Goal: Task Accomplishment & Management: Manage account settings

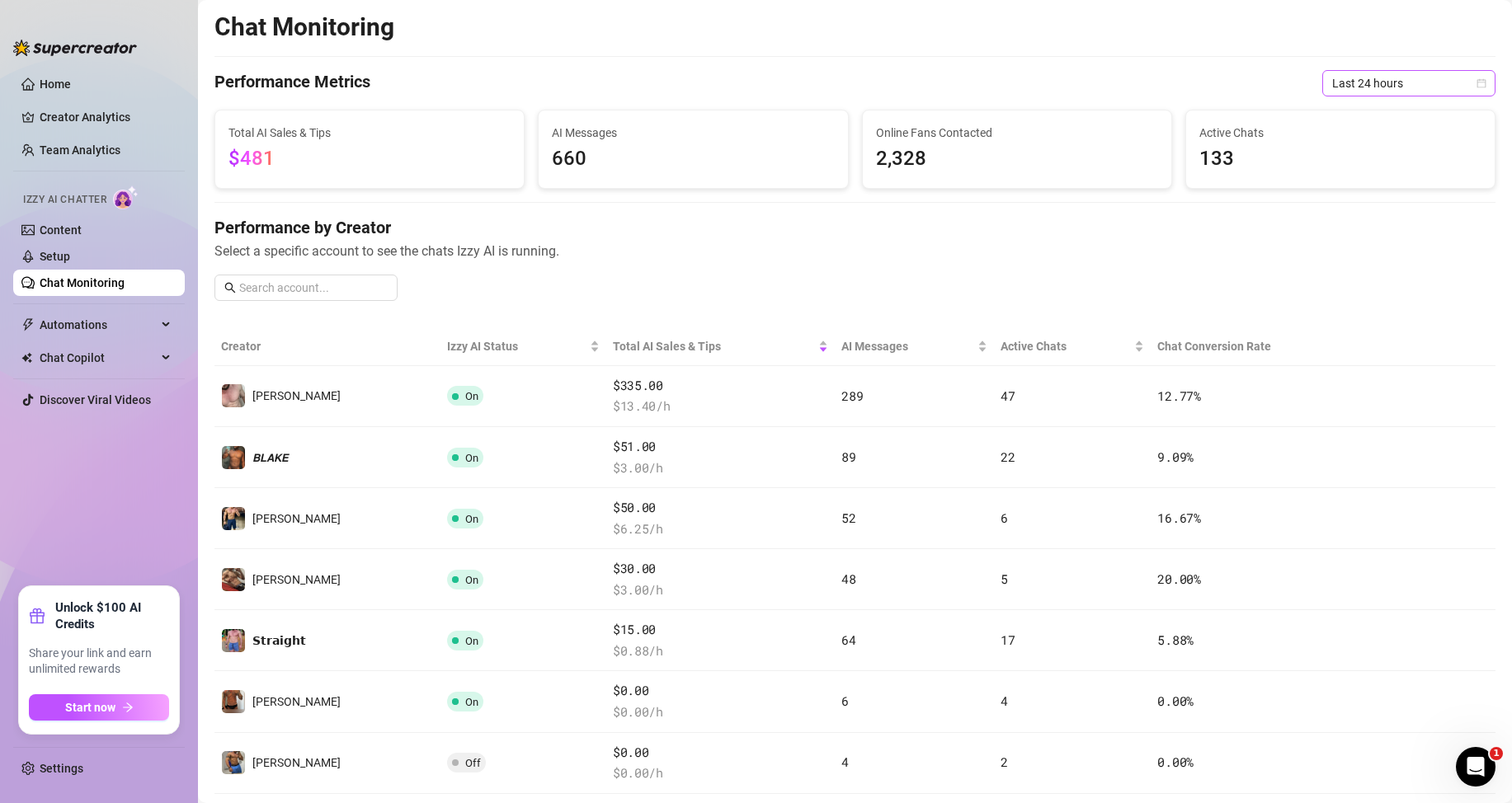
click at [1370, 72] on span "Last 24 hours" at bounding box center [1409, 83] width 154 height 24
click at [1348, 118] on div "Last 24 hours" at bounding box center [1394, 116] width 147 height 18
click at [68, 770] on link "Settings" at bounding box center [61, 768] width 44 height 13
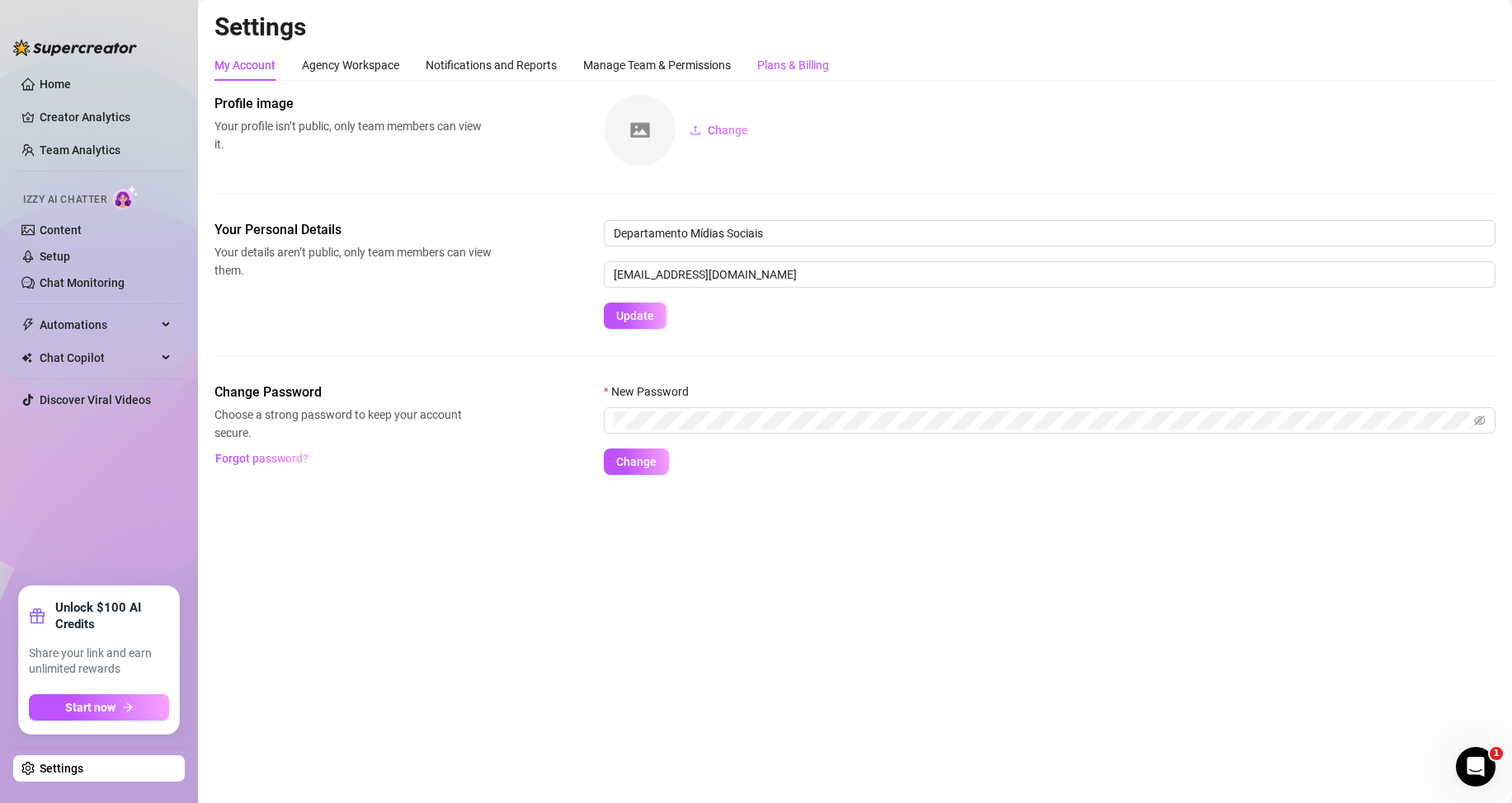
click at [761, 65] on div "Plans & Billing" at bounding box center [793, 65] width 72 height 18
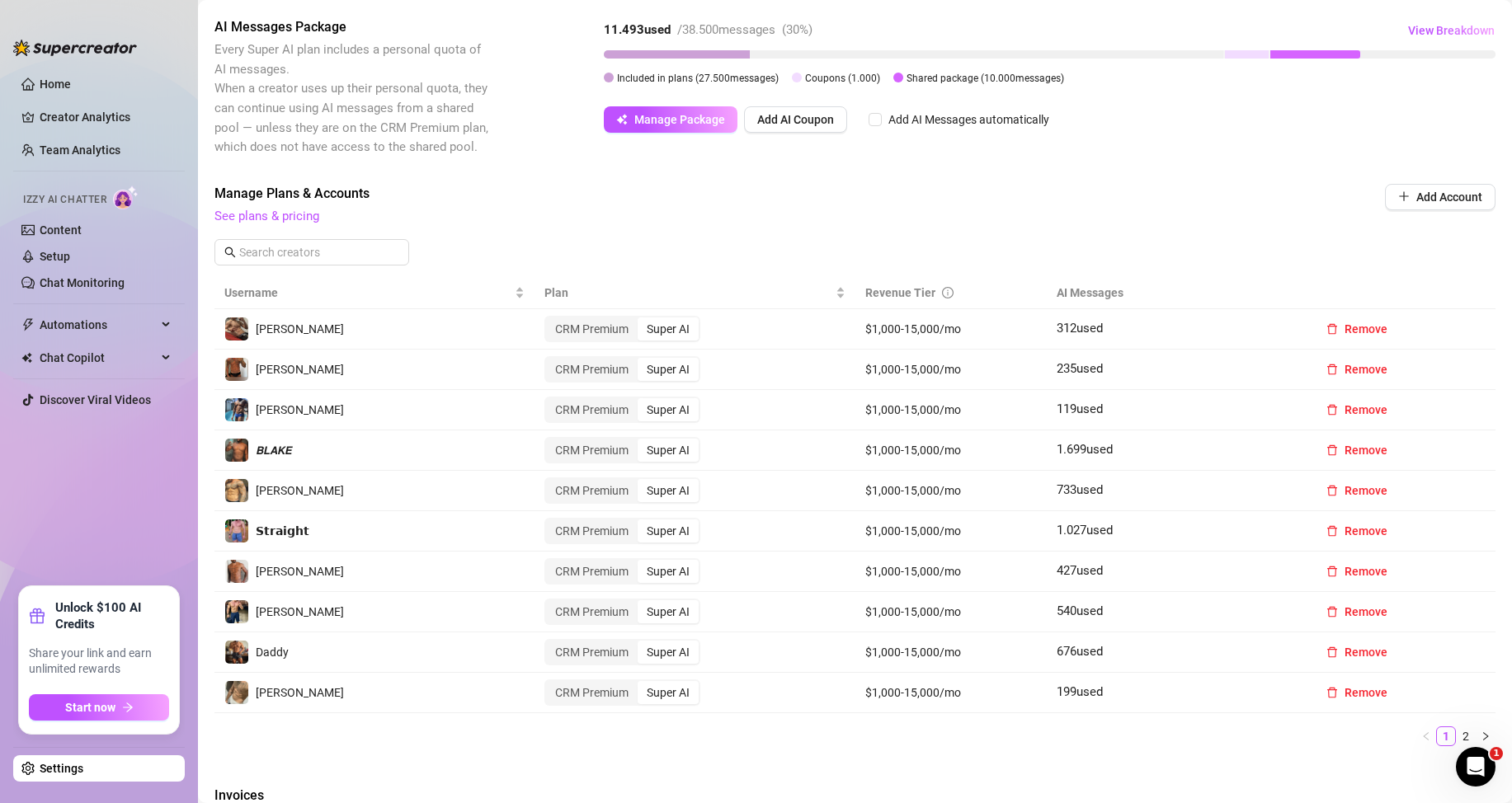
scroll to position [660, 0]
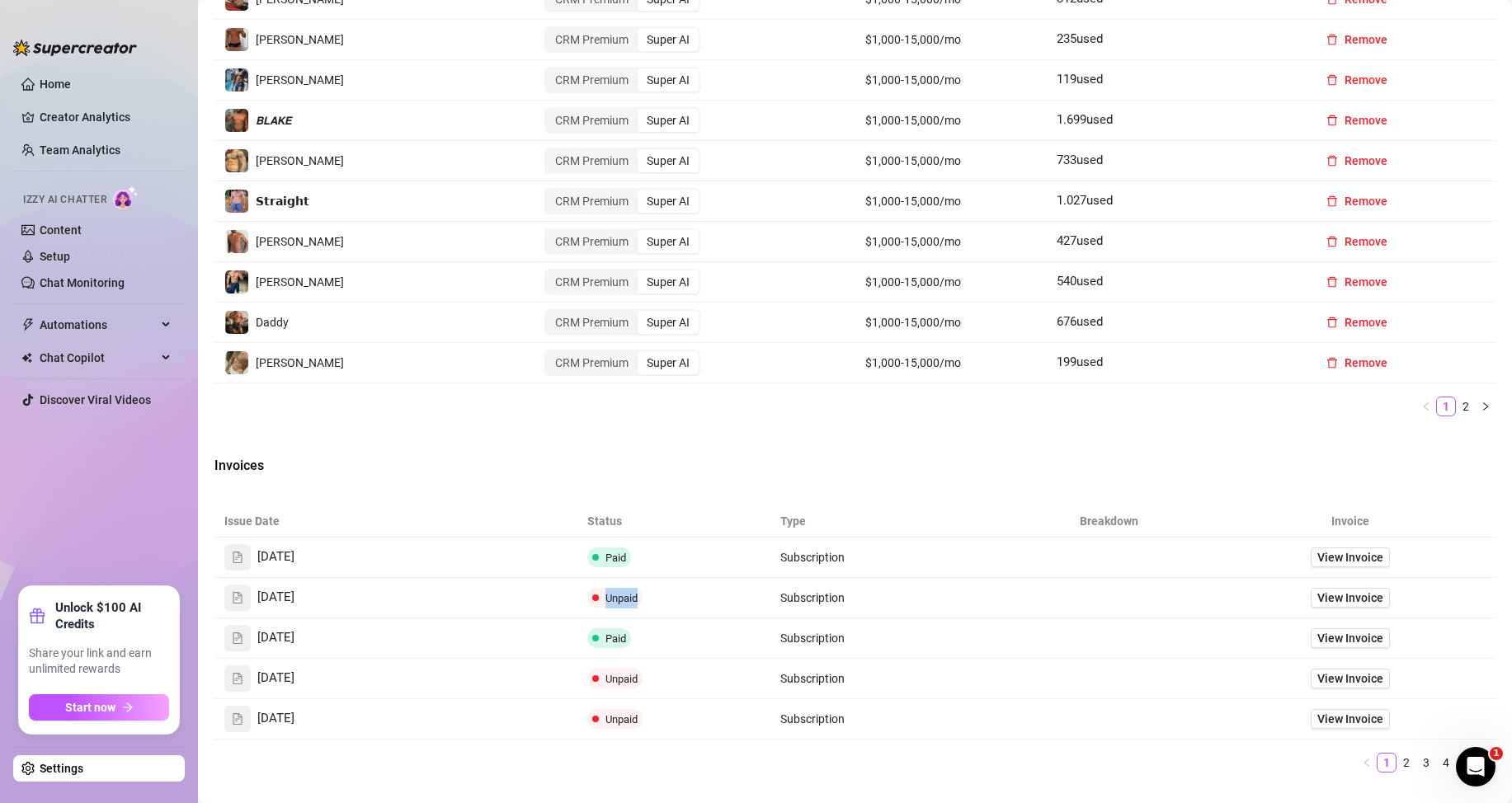
drag, startPoint x: 632, startPoint y: 597, endPoint x: 601, endPoint y: 594, distance: 31.1
click at [605, 594] on span "Unpaid" at bounding box center [621, 598] width 32 height 12
click at [507, 487] on div "Billing Overview Creator Plans 11 x Super AI, 0 x CRM Premium AI Message Packag…" at bounding box center [855, 153] width 1281 height 1438
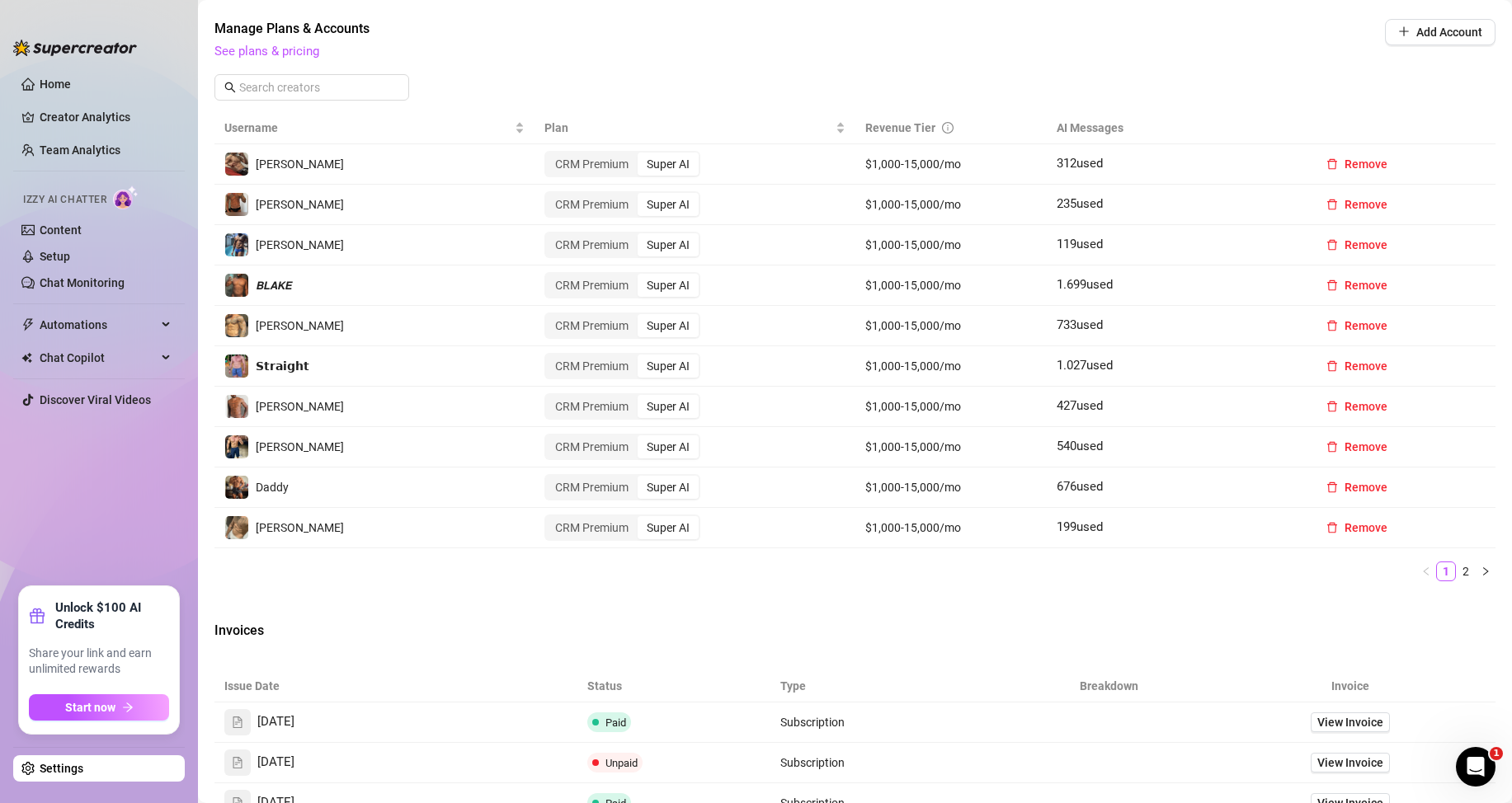
scroll to position [412, 0]
